Goal: Find specific page/section: Find specific page/section

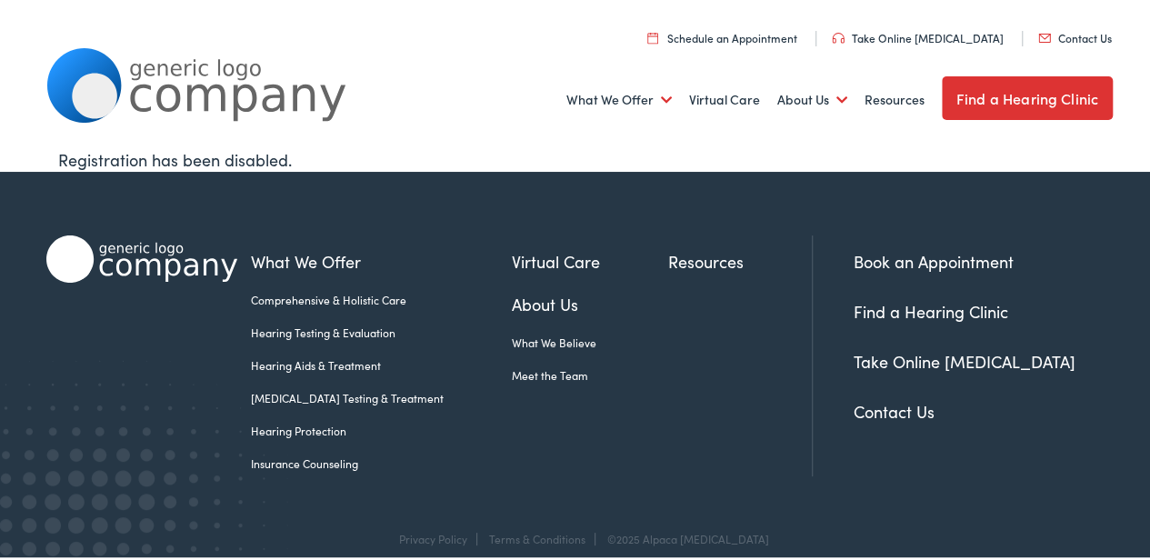
click at [547, 375] on link "Meet the Team" at bounding box center [590, 373] width 156 height 16
